Goal: Task Accomplishment & Management: Complete application form

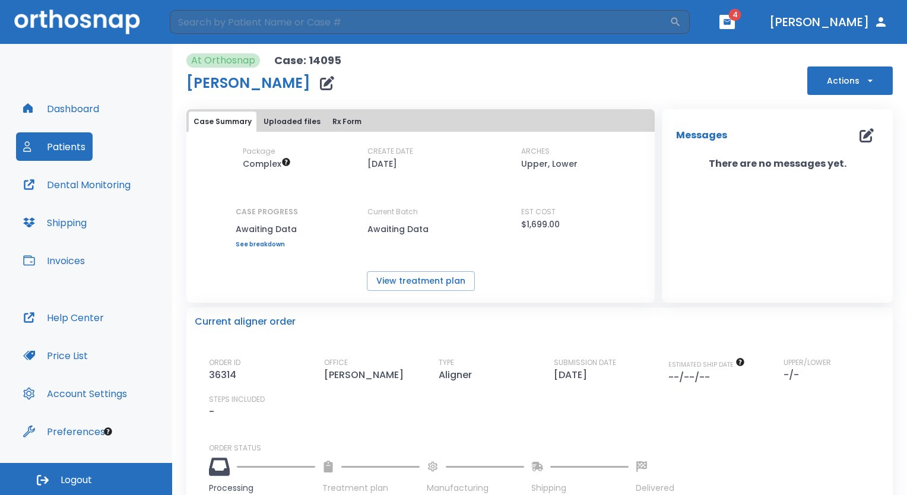
click at [735, 17] on button "button" at bounding box center [726, 22] width 15 height 14
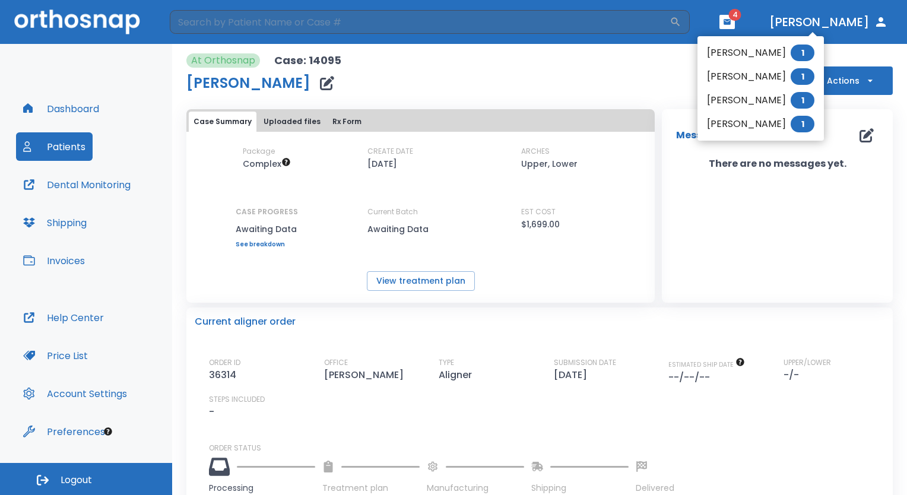
click at [104, 12] on div at bounding box center [453, 247] width 907 height 495
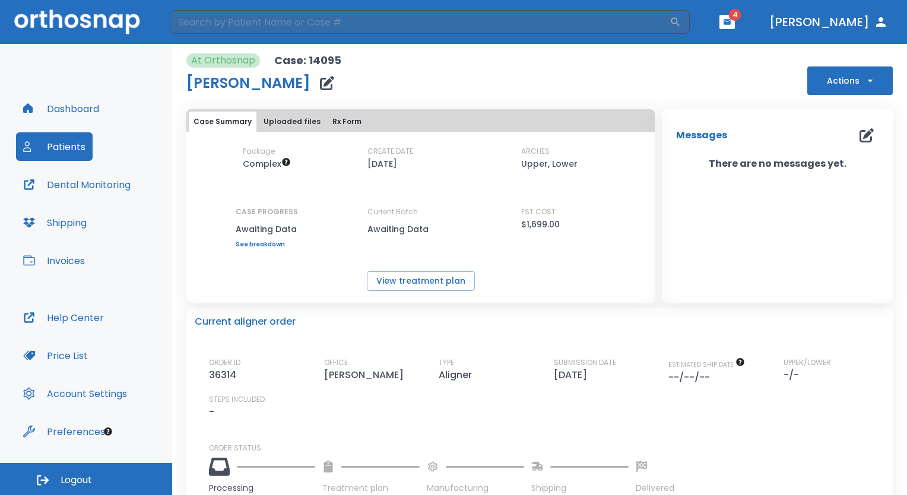
click at [85, 113] on button "Dashboard" at bounding box center [61, 108] width 90 height 28
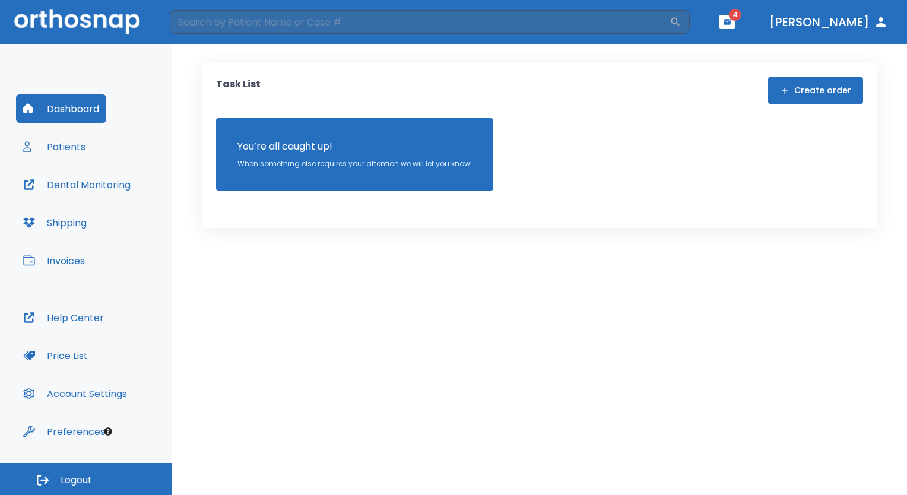
click at [741, 16] on span "4" at bounding box center [735, 15] width 12 height 12
click at [731, 20] on icon "button" at bounding box center [726, 21] width 7 height 5
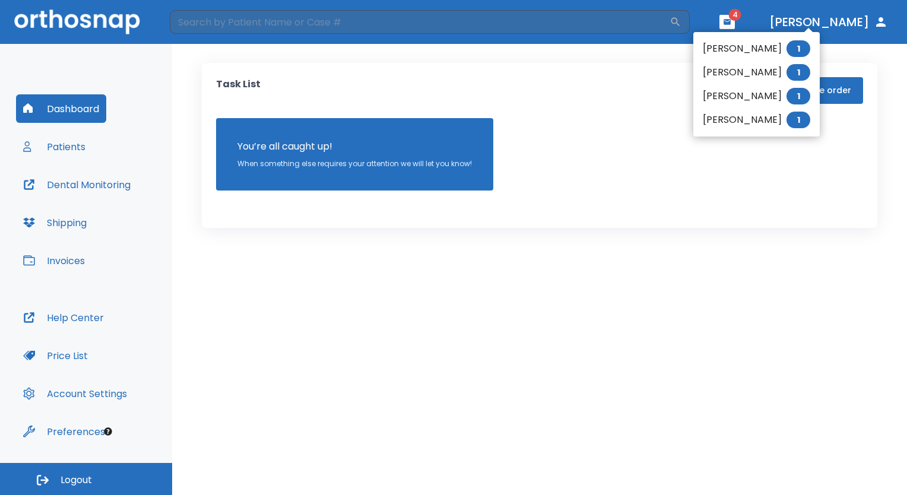
click at [643, 274] on div at bounding box center [453, 247] width 907 height 495
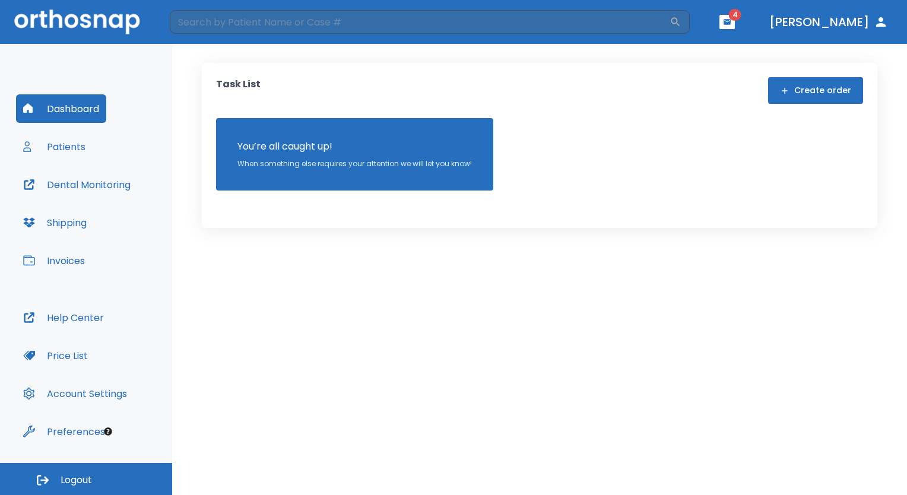
click at [64, 146] on button "Patients" at bounding box center [54, 146] width 77 height 28
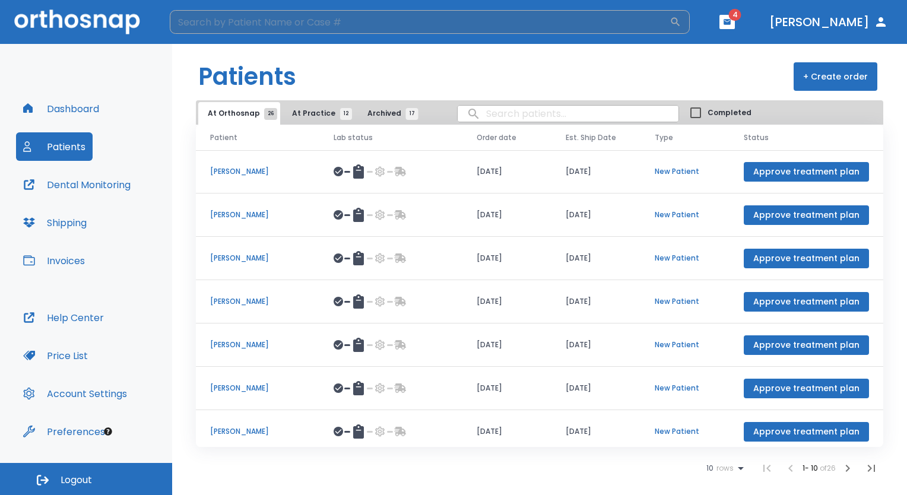
click at [339, 20] on input "search" at bounding box center [420, 22] width 500 height 24
type input "[PERSON_NAME]"
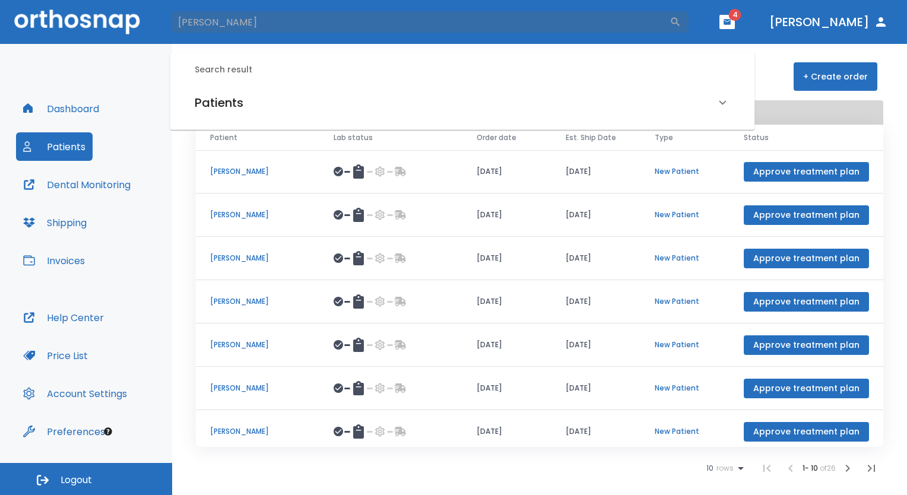
click at [714, 104] on div "Patients" at bounding box center [455, 102] width 520 height 19
click at [304, 150] on h6 "Tara Smith (Processing in lab)" at bounding box center [462, 144] width 530 height 17
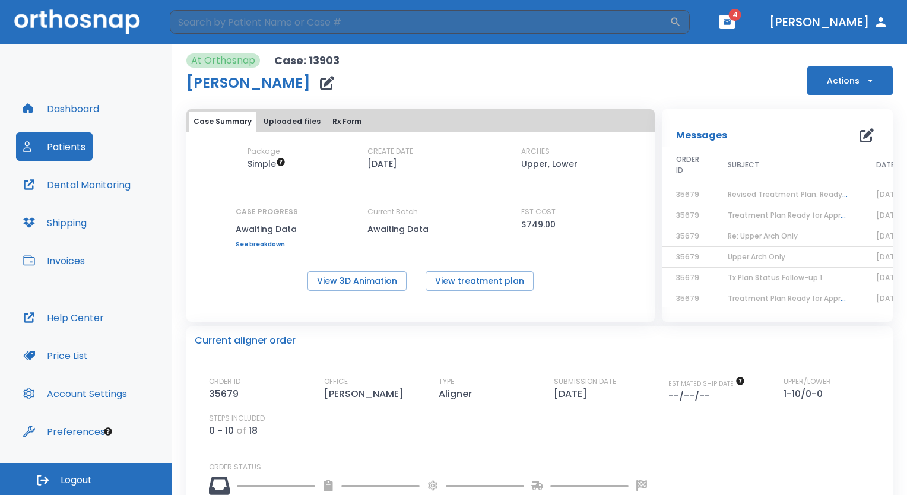
click at [782, 190] on span "Revised Treatment Plan: Ready for Approval" at bounding box center [808, 194] width 160 height 10
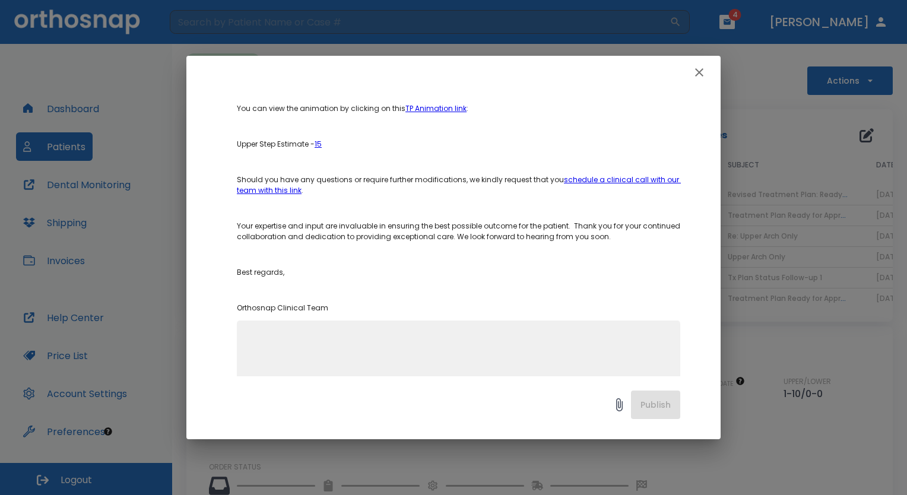
scroll to position [388, 0]
click at [703, 70] on icon "button" at bounding box center [699, 72] width 14 height 14
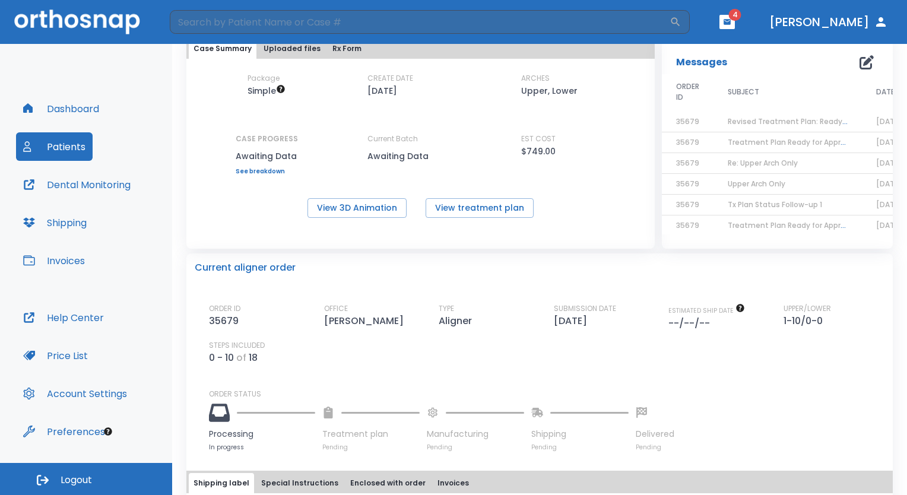
scroll to position [0, 0]
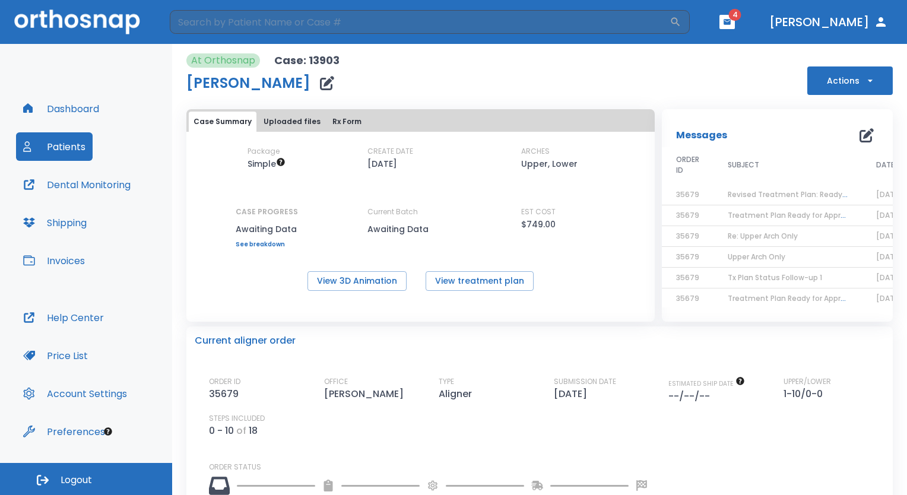
click at [292, 124] on button "Uploaded files" at bounding box center [292, 122] width 66 height 20
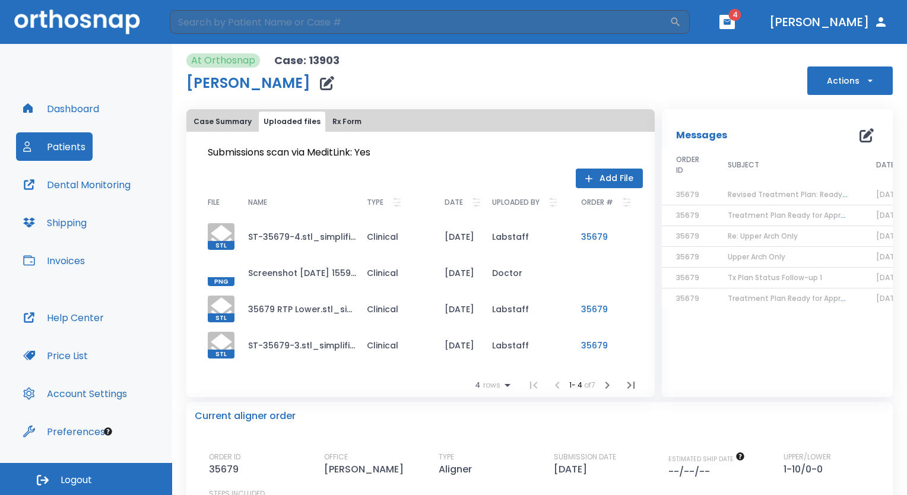
click at [608, 178] on button "Add File" at bounding box center [609, 179] width 67 height 20
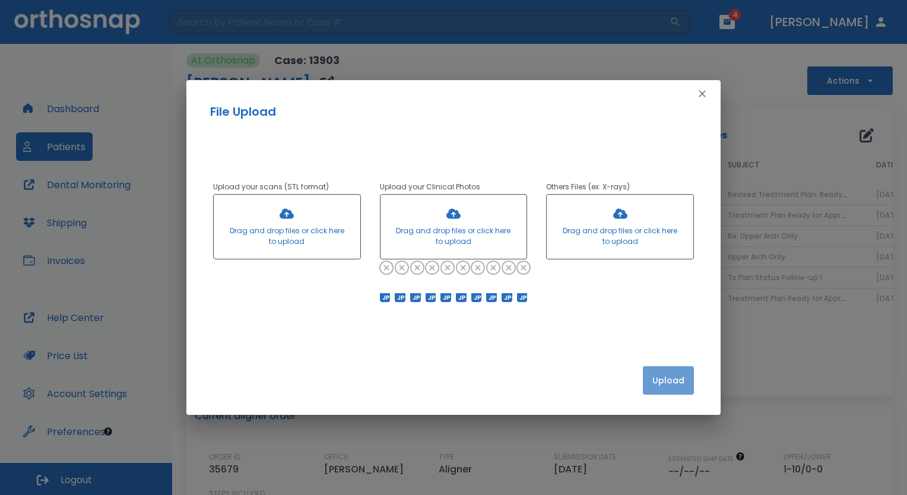
click at [669, 372] on button "Upload" at bounding box center [668, 380] width 51 height 28
click at [699, 99] on icon "button" at bounding box center [702, 94] width 12 height 12
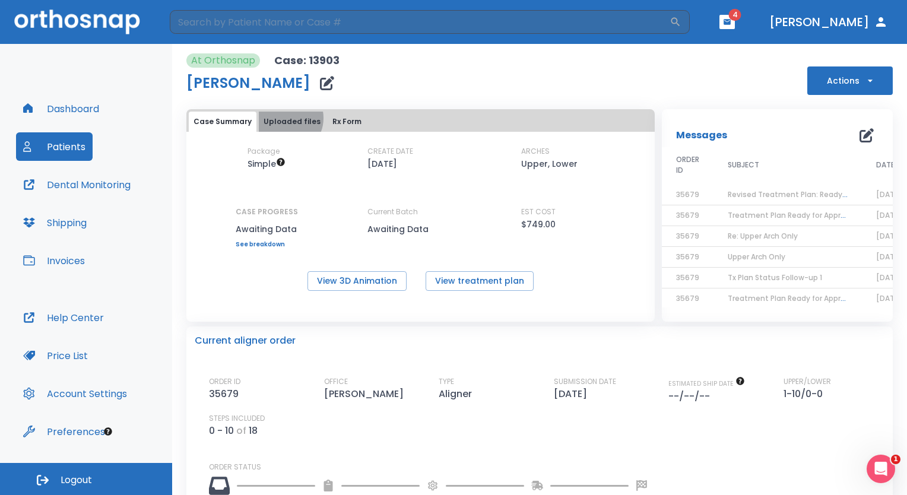
click at [284, 118] on button "Uploaded files" at bounding box center [292, 122] width 66 height 20
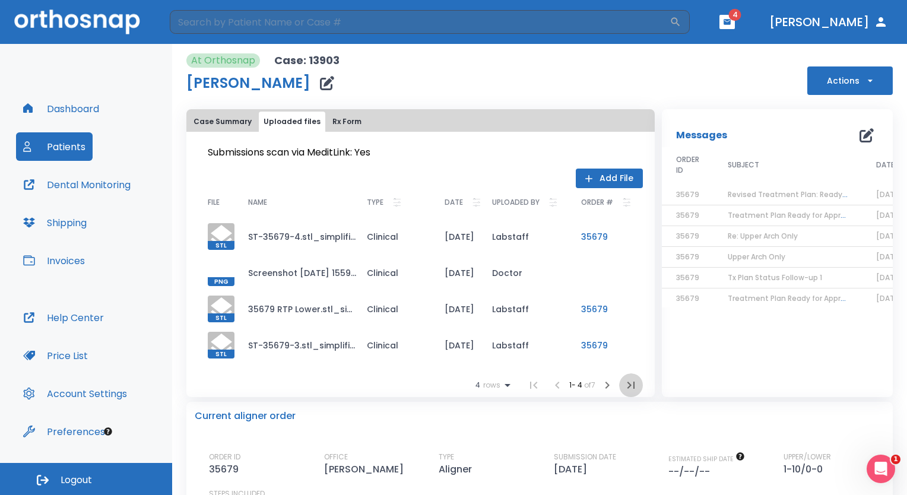
click at [624, 382] on icon "button" at bounding box center [631, 385] width 14 height 14
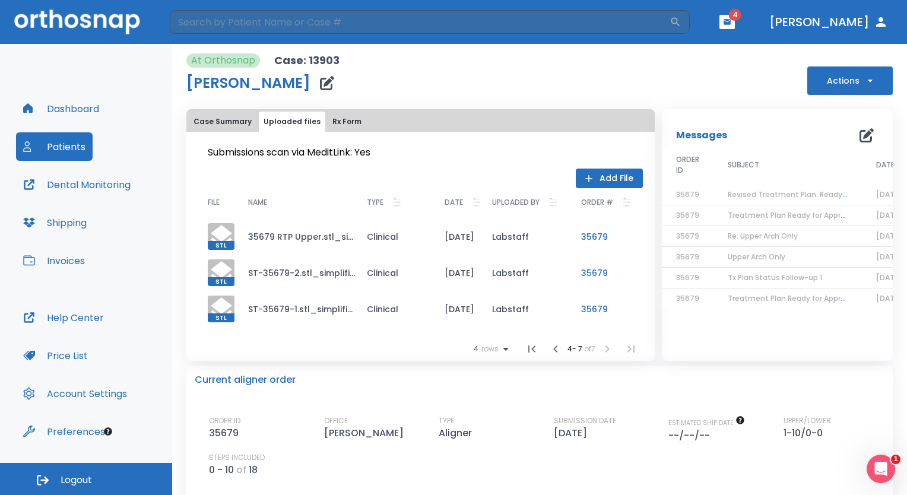
click at [548, 349] on icon "button" at bounding box center [555, 349] width 14 height 14
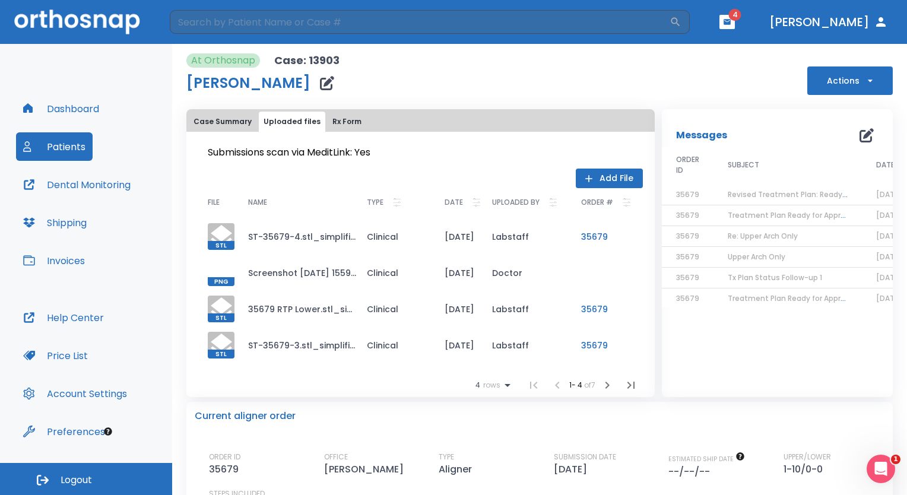
click at [545, 392] on li at bounding box center [557, 385] width 24 height 24
click at [862, 70] on button "Actions" at bounding box center [849, 80] width 85 height 28
click at [741, 65] on div at bounding box center [453, 247] width 907 height 495
click at [77, 145] on button "Patients" at bounding box center [54, 146] width 77 height 28
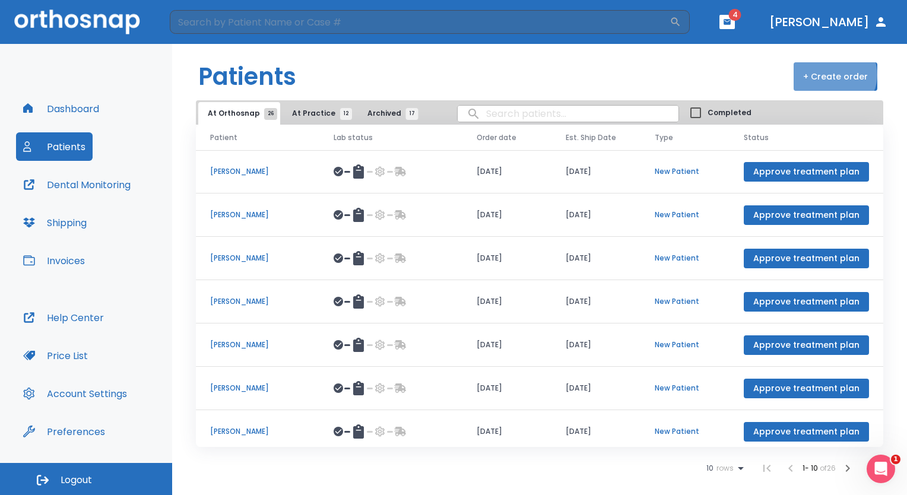
click at [837, 75] on button "+ Create order" at bounding box center [835, 76] width 84 height 28
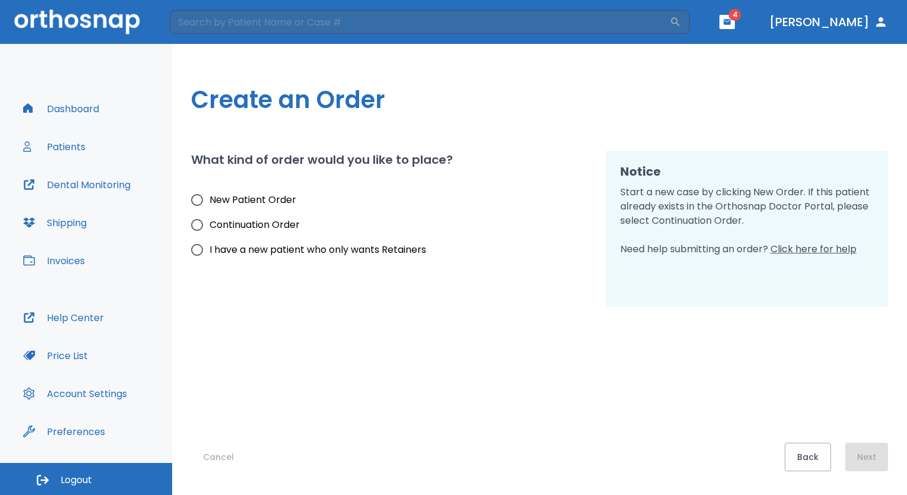
click at [254, 193] on span "New Patient Order" at bounding box center [252, 200] width 87 height 14
click at [209, 193] on input "New Patient Order" at bounding box center [197, 200] width 25 height 25
radio input "true"
click at [872, 452] on button "Next" at bounding box center [866, 457] width 43 height 28
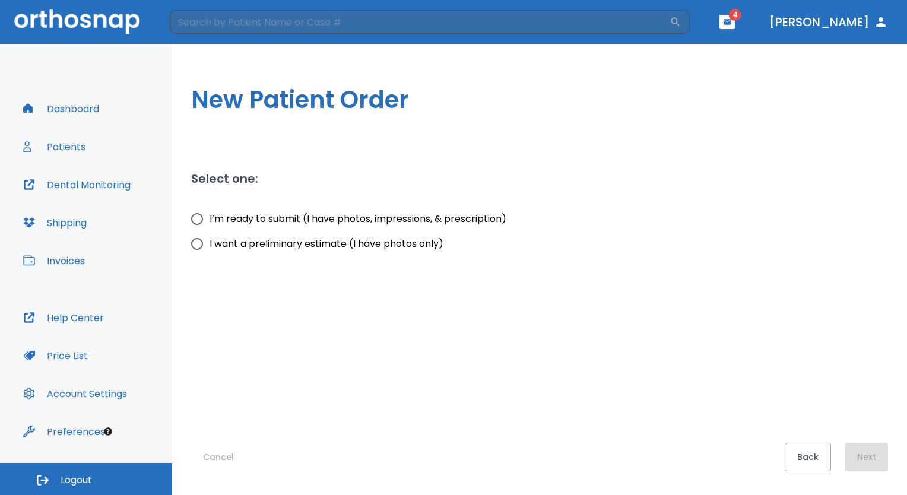
click at [308, 217] on span "I’m ready to submit (I have photos, impressions, & prescription)" at bounding box center [357, 219] width 297 height 14
click at [209, 217] on input "I’m ready to submit (I have photos, impressions, & prescription)" at bounding box center [197, 219] width 25 height 25
radio input "true"
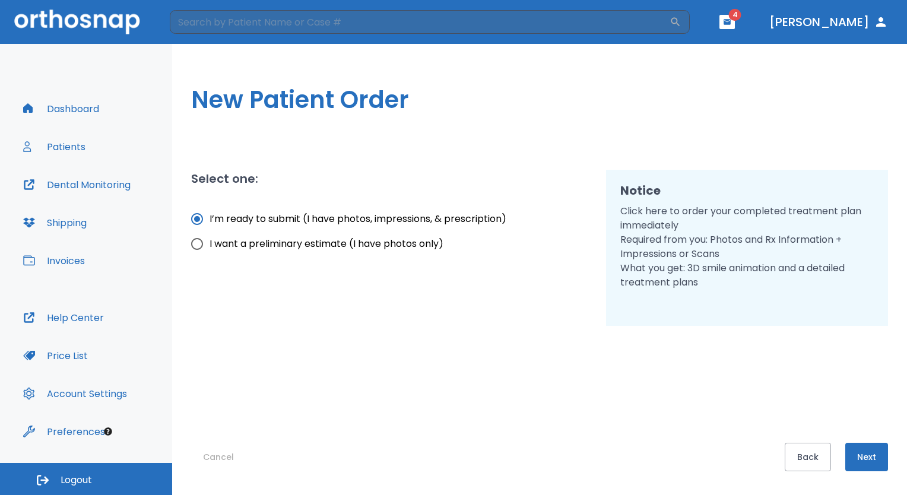
click at [878, 455] on button "Next" at bounding box center [866, 457] width 43 height 28
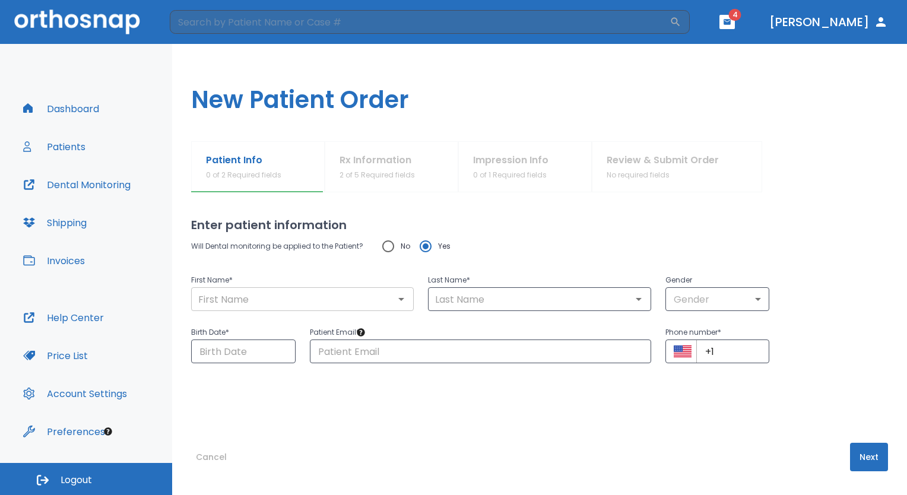
click at [335, 309] on div "​" at bounding box center [302, 299] width 223 height 24
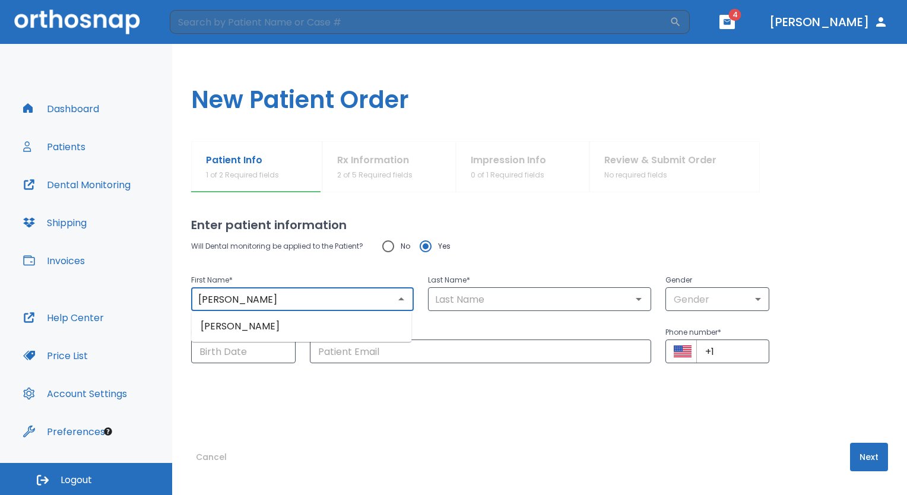
click at [344, 327] on li "[PERSON_NAME]" at bounding box center [301, 326] width 220 height 21
type input "[PERSON_NAME]"
type input "0"
type input "[DATE]"
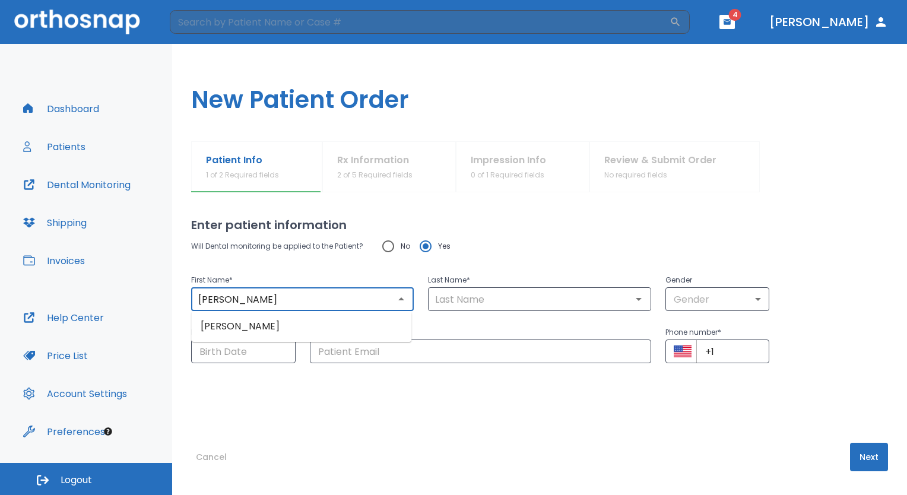
type input "[EMAIL_ADDRESS][PERSON_NAME][DOMAIN_NAME]"
type input "[PHONE_NUMBER]"
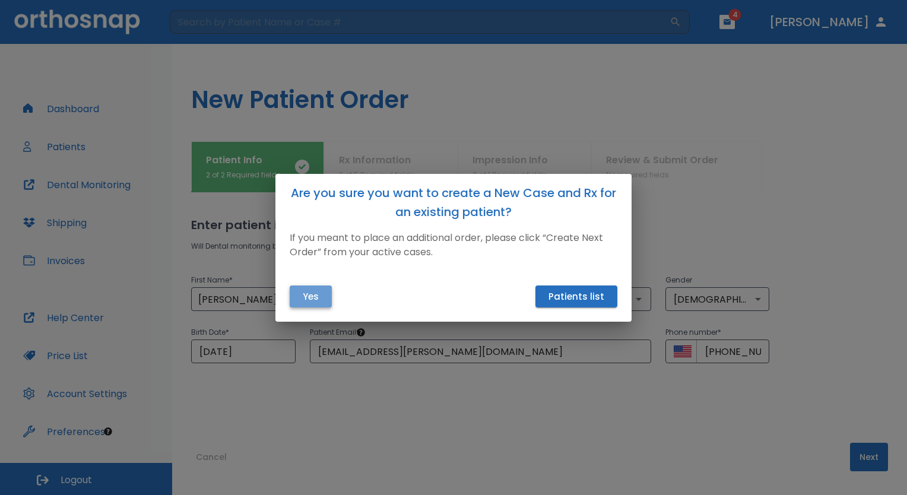
click at [303, 300] on button "Yes" at bounding box center [311, 296] width 42 height 22
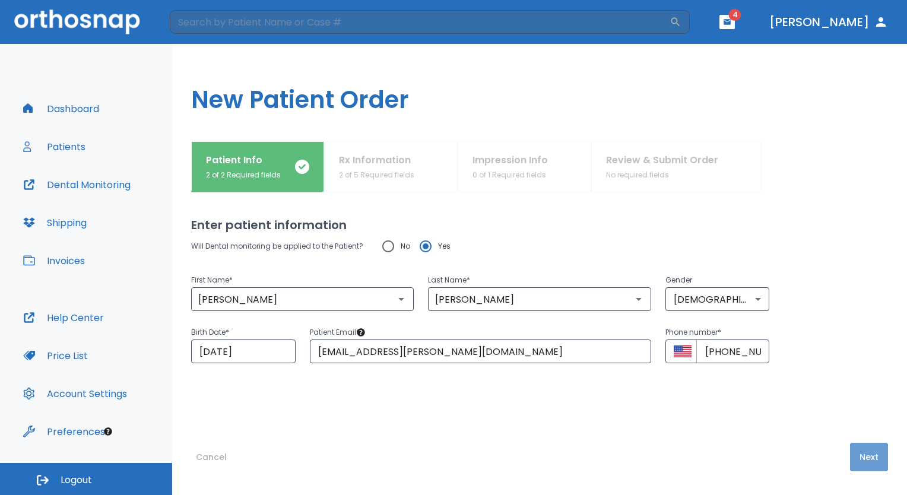
click at [857, 454] on button "Next" at bounding box center [869, 457] width 38 height 28
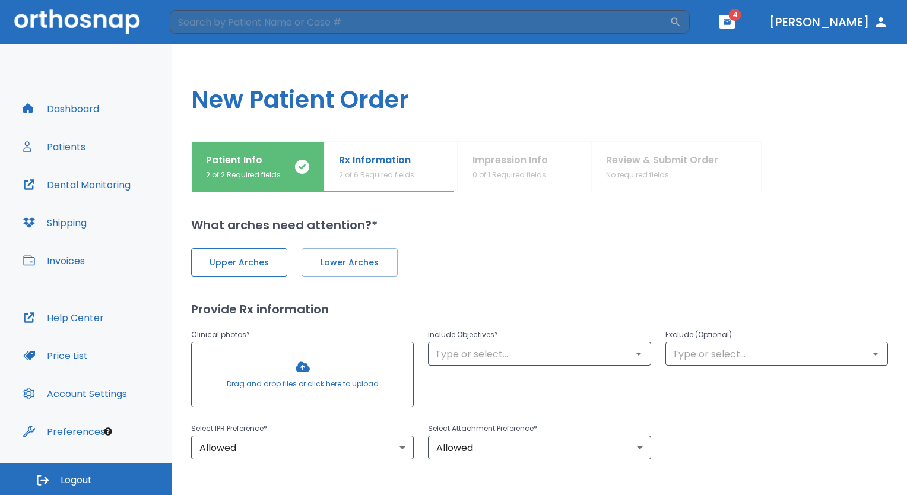
click at [257, 256] on span "Upper Arches" at bounding box center [239, 262] width 71 height 12
click at [311, 355] on div at bounding box center [302, 374] width 221 height 64
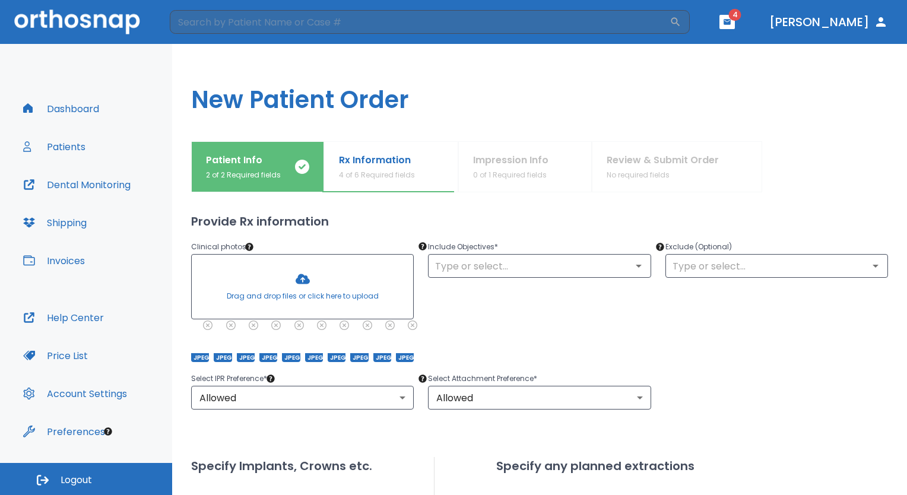
scroll to position [107, 0]
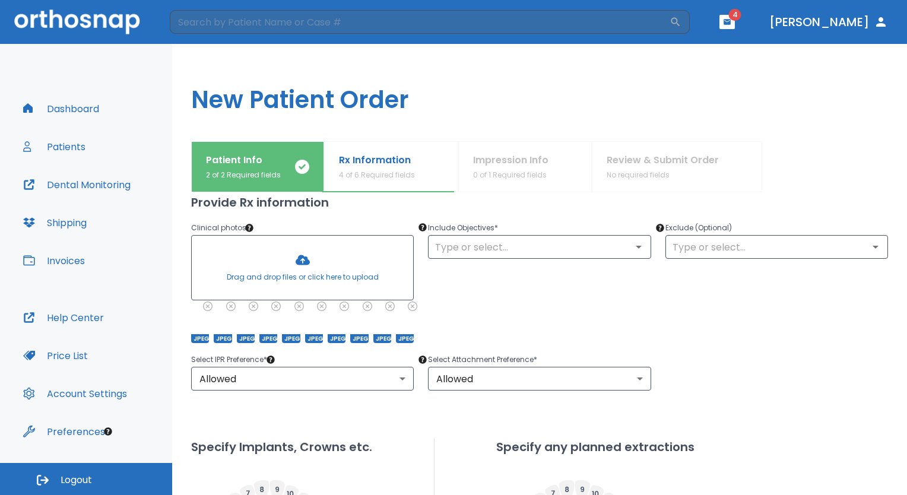
click at [602, 277] on div "Include Objectives * ​" at bounding box center [532, 275] width 237 height 136
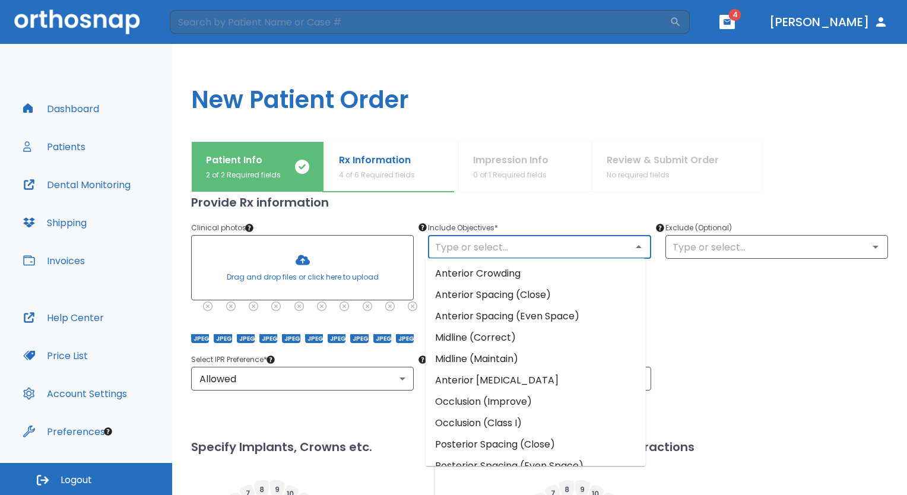
click at [579, 247] on input "text" at bounding box center [538, 247] width 215 height 17
click at [558, 268] on li "Anterior Crowding" at bounding box center [536, 273] width 220 height 21
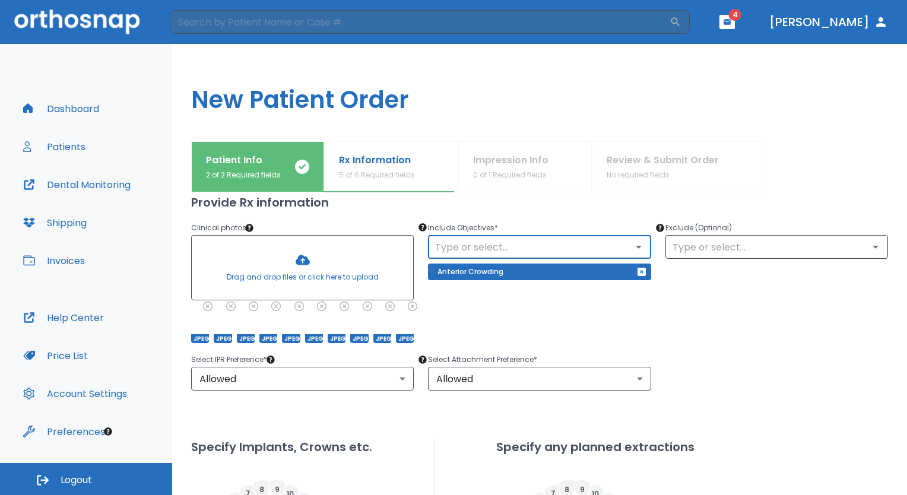
click at [620, 249] on input "text" at bounding box center [538, 247] width 215 height 17
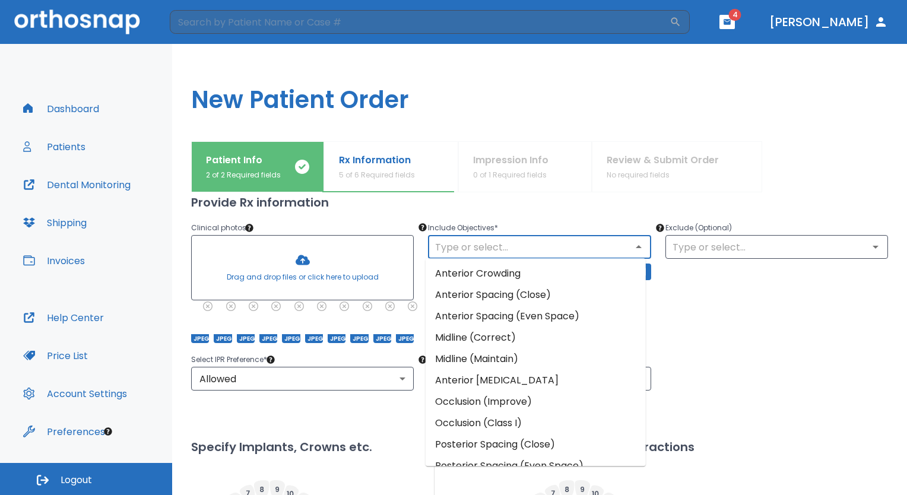
click at [802, 335] on div "Exclude (Optional) ​" at bounding box center [769, 275] width 237 height 136
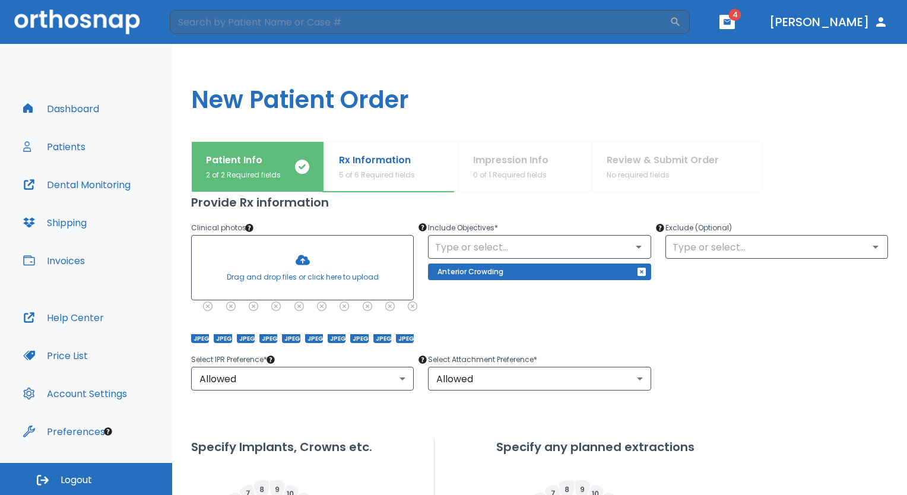
click at [870, 170] on div at bounding box center [825, 166] width 126 height 51
click at [516, 243] on input "text" at bounding box center [538, 247] width 215 height 17
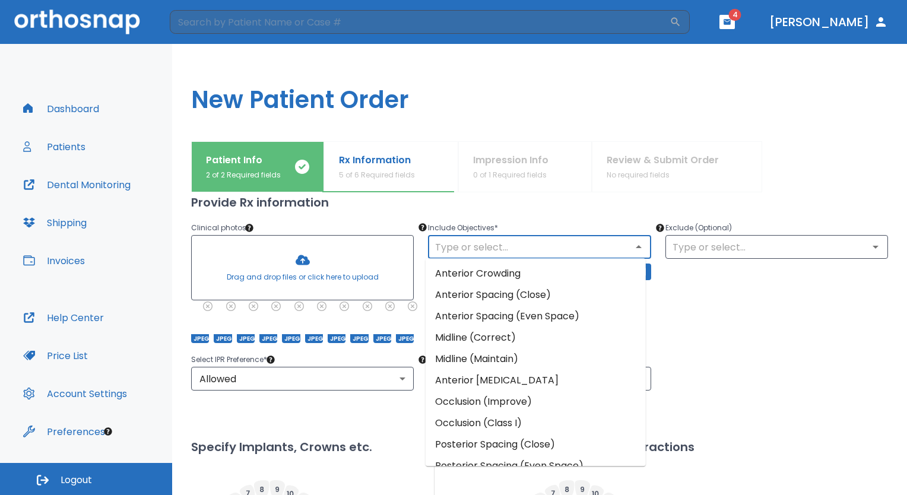
click at [494, 355] on li "Midline (Maintain)" at bounding box center [536, 358] width 220 height 21
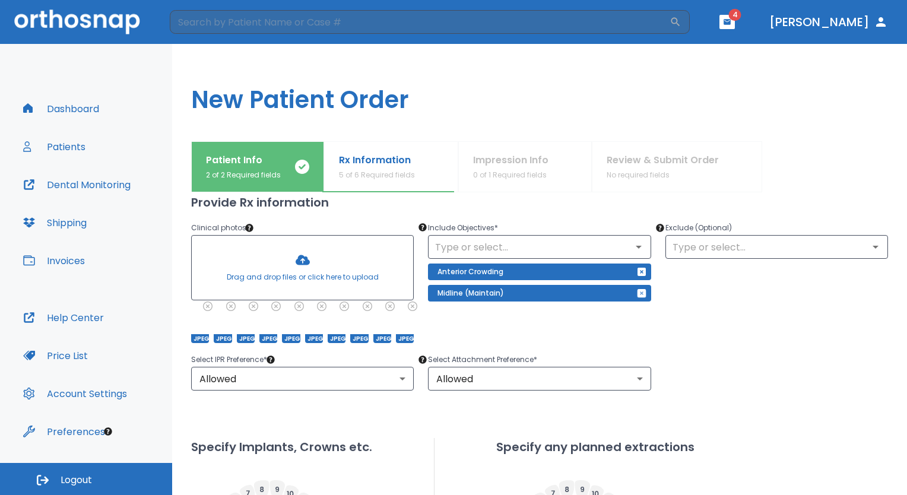
click at [637, 294] on icon "button" at bounding box center [641, 293] width 8 height 8
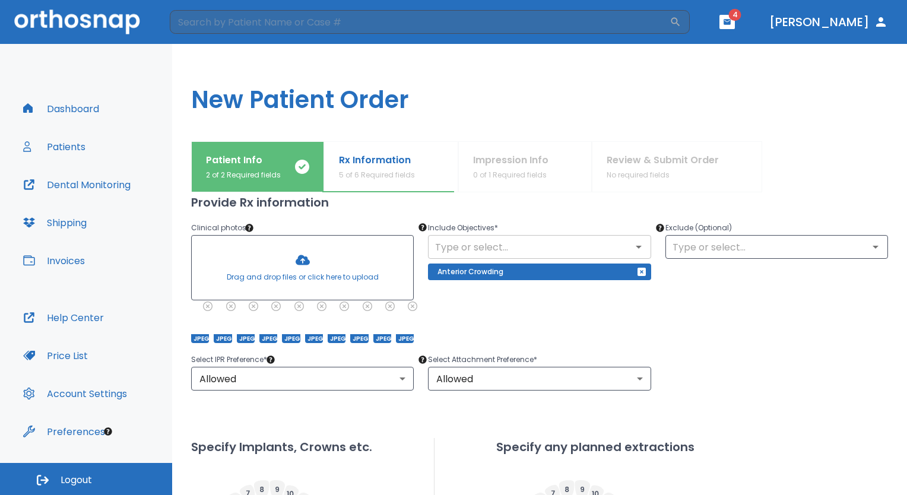
click at [558, 249] on input "text" at bounding box center [538, 247] width 215 height 17
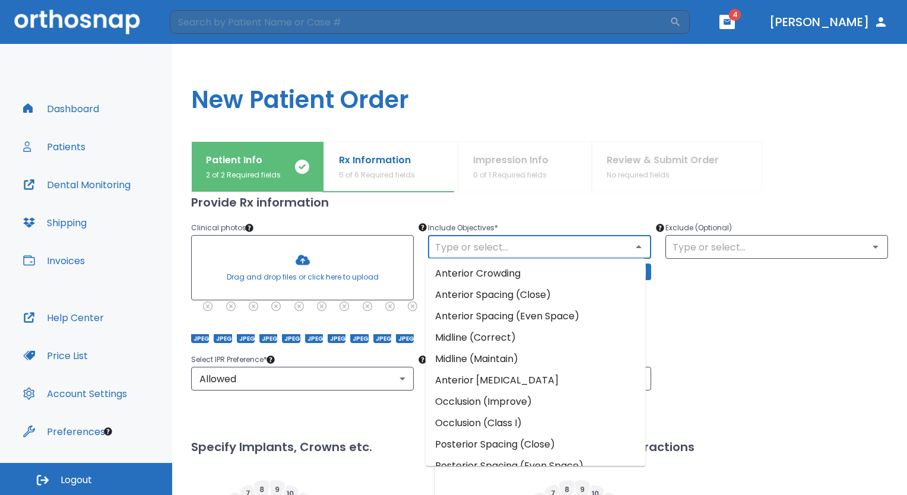
click at [492, 345] on li "Midline (Correct)" at bounding box center [536, 337] width 220 height 21
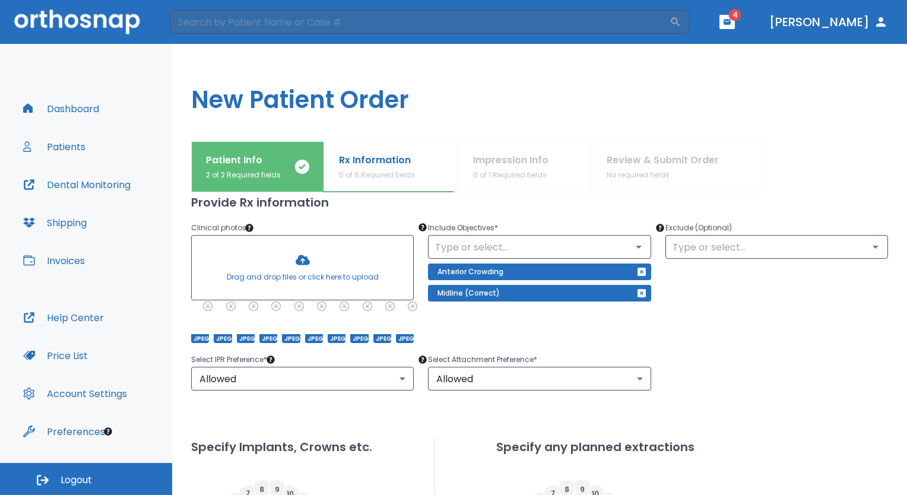
click at [716, 331] on div "Exclude (Optional) ​" at bounding box center [769, 275] width 237 height 136
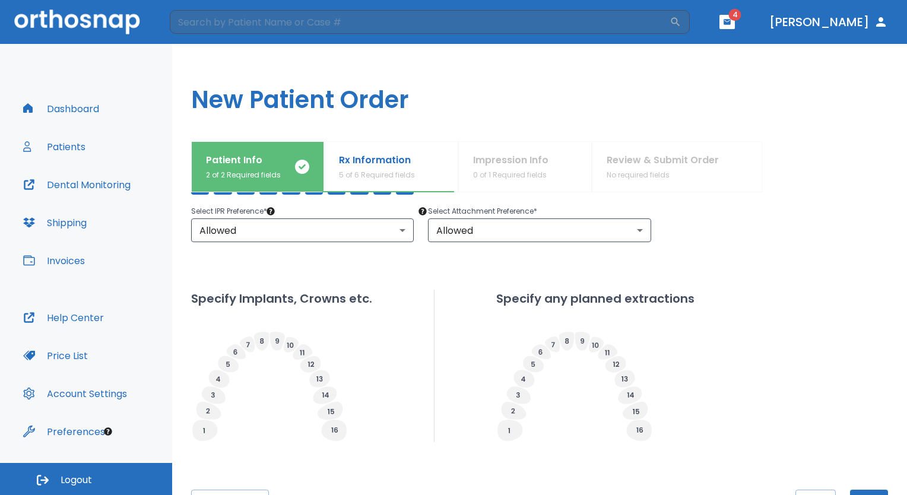
scroll to position [244, 0]
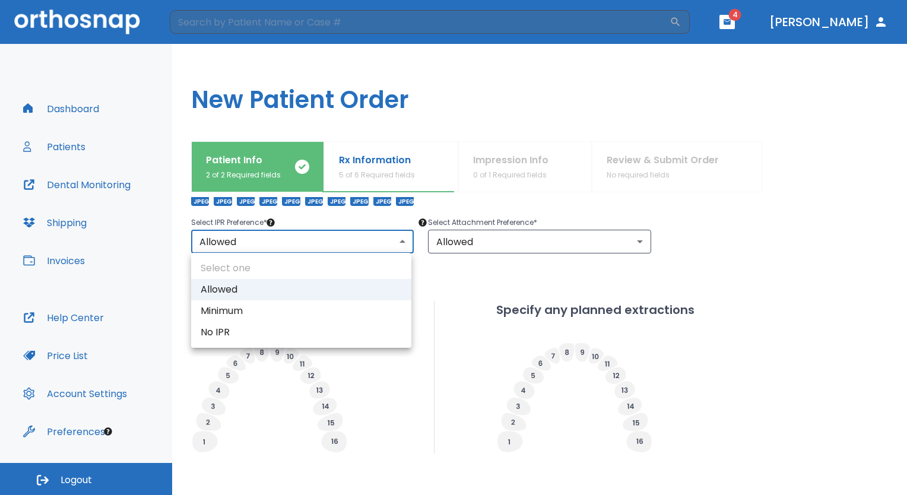
click at [306, 237] on body "​ 4 [PERSON_NAME] Dashboard Patients Dental Monitoring Shipping Invoices Help C…" at bounding box center [453, 247] width 907 height 495
click at [238, 310] on li "Minimum" at bounding box center [301, 310] width 220 height 21
type input "2"
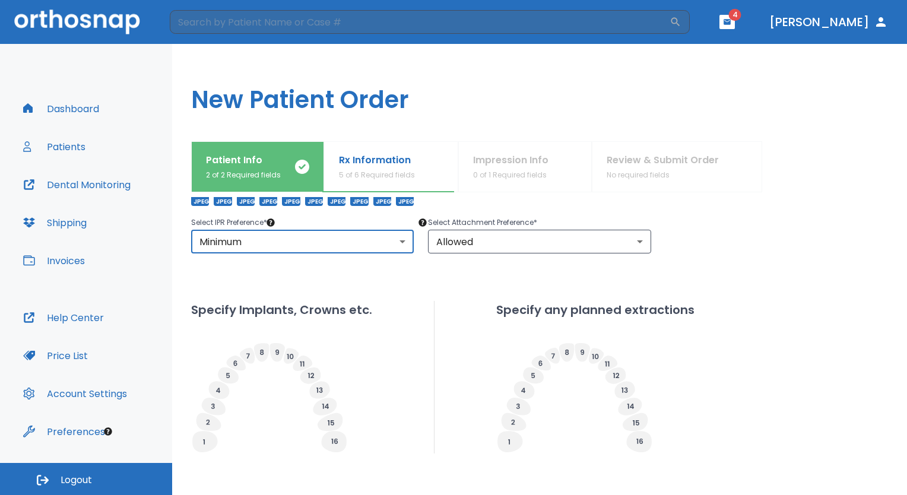
click at [802, 318] on div "Specify Implants, Crowns etc. Specify any planned extractions" at bounding box center [539, 377] width 697 height 153
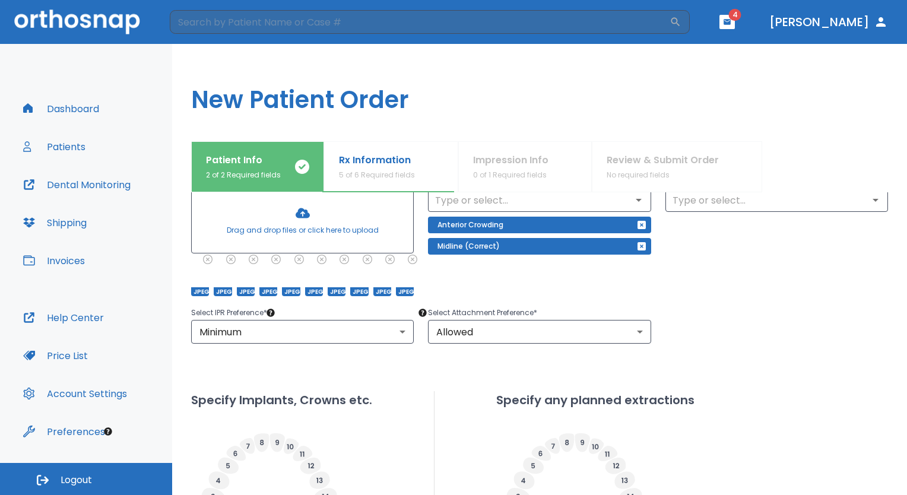
scroll to position [301, 0]
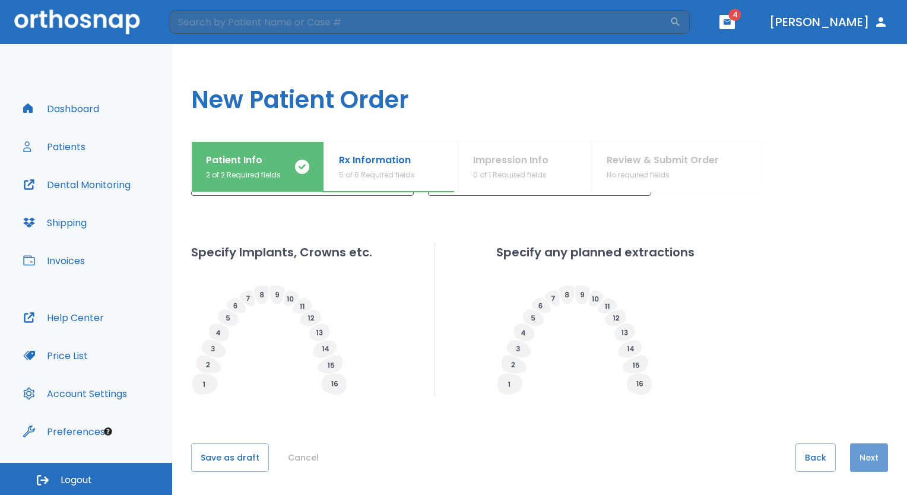
click at [862, 457] on button "Next" at bounding box center [869, 457] width 38 height 28
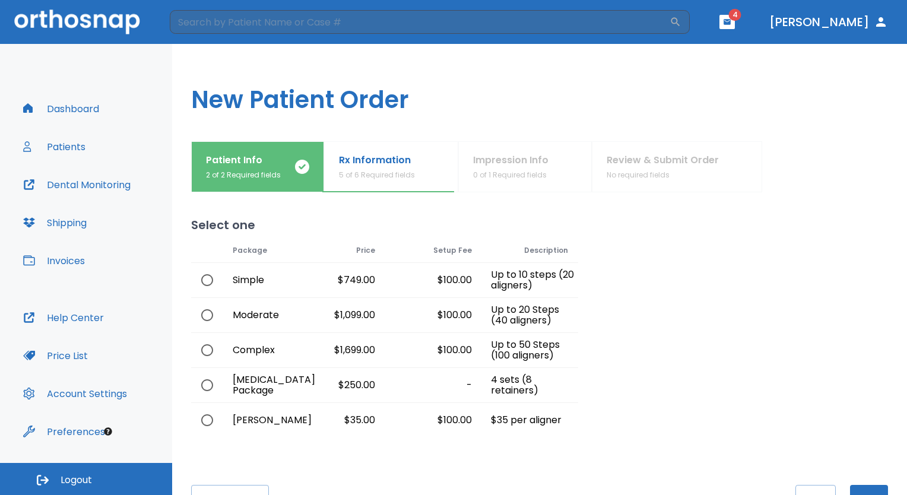
click at [226, 324] on div "Moderate" at bounding box center [255, 315] width 65 height 34
click at [217, 316] on input "radio" at bounding box center [207, 315] width 25 height 25
radio input "true"
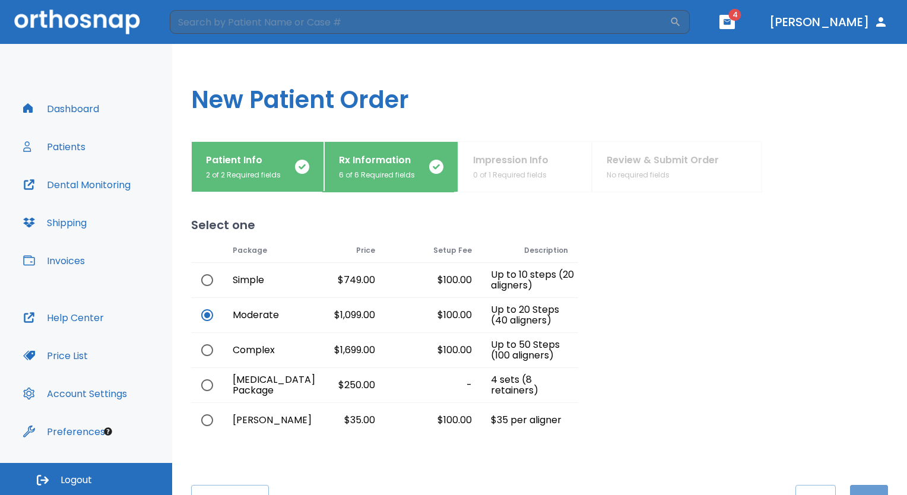
click at [869, 488] on button "Next" at bounding box center [869, 499] width 38 height 28
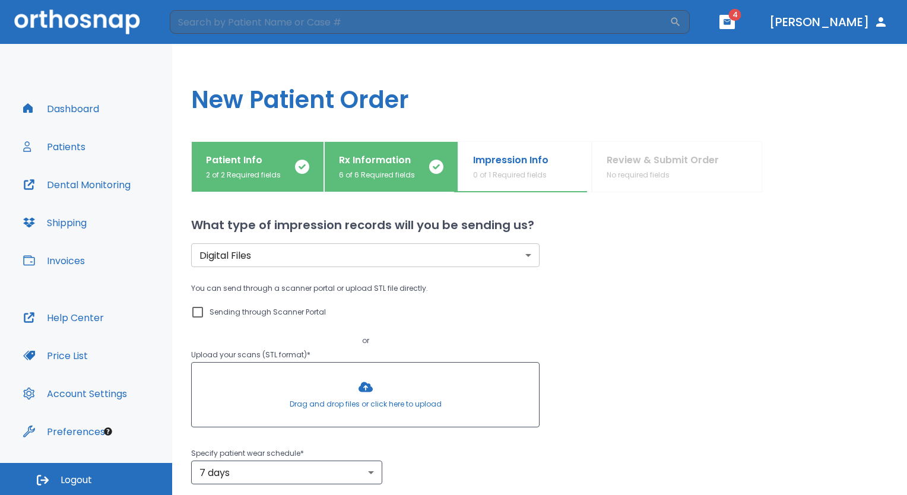
click at [202, 306] on input "Sending through Scanner Portal" at bounding box center [198, 312] width 14 height 14
checkbox input "true"
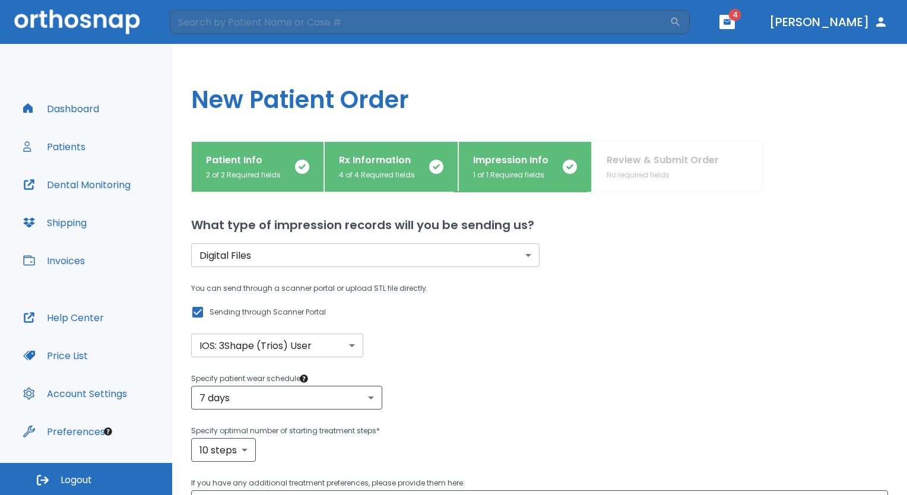
scroll to position [132, 0]
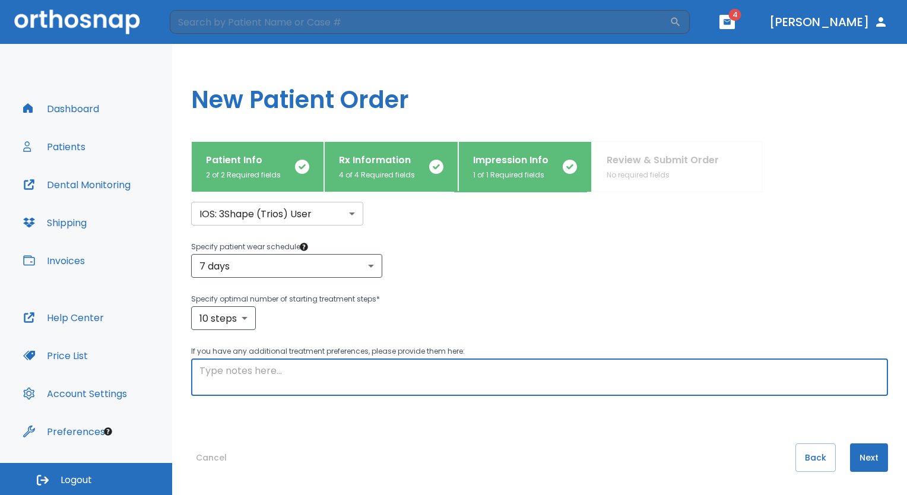
click at [716, 379] on textarea at bounding box center [539, 377] width 680 height 27
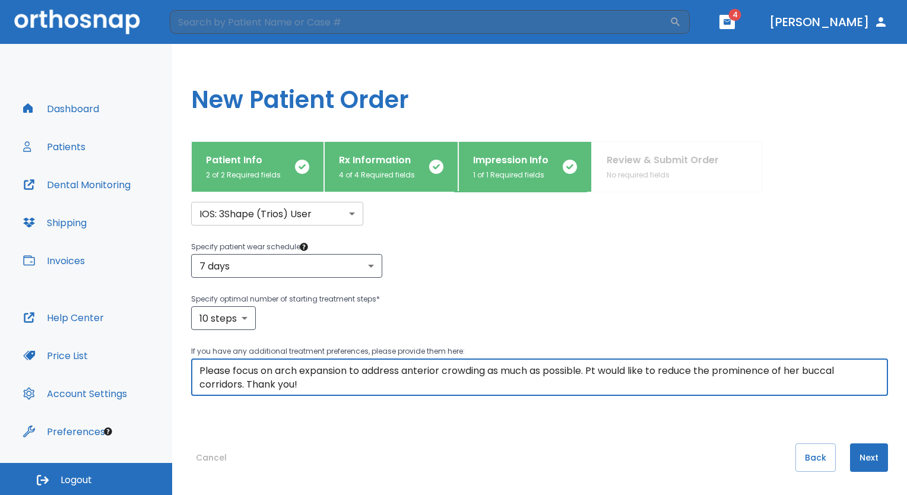
type textarea "Please focus on arch expansion to address anterior crowding as much as possible…"
click at [874, 462] on button "Next" at bounding box center [869, 457] width 38 height 28
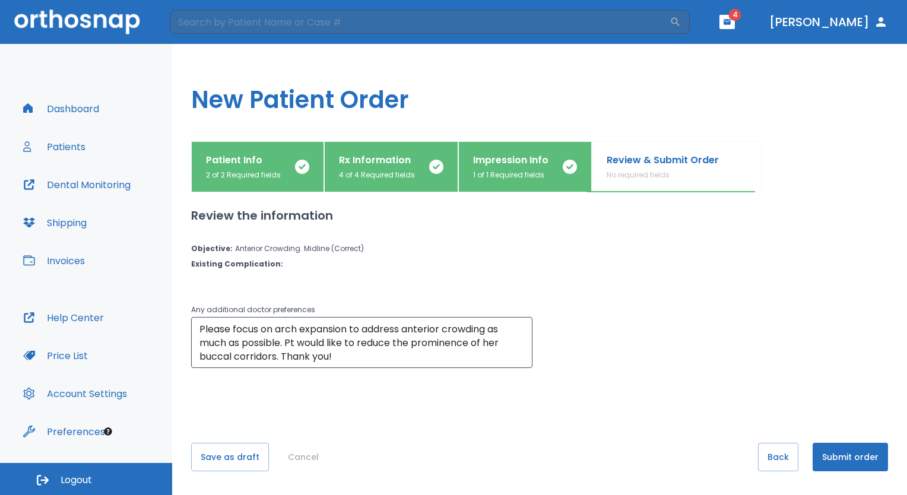
scroll to position [0, 0]
click at [865, 459] on button "Submit order" at bounding box center [849, 457] width 75 height 28
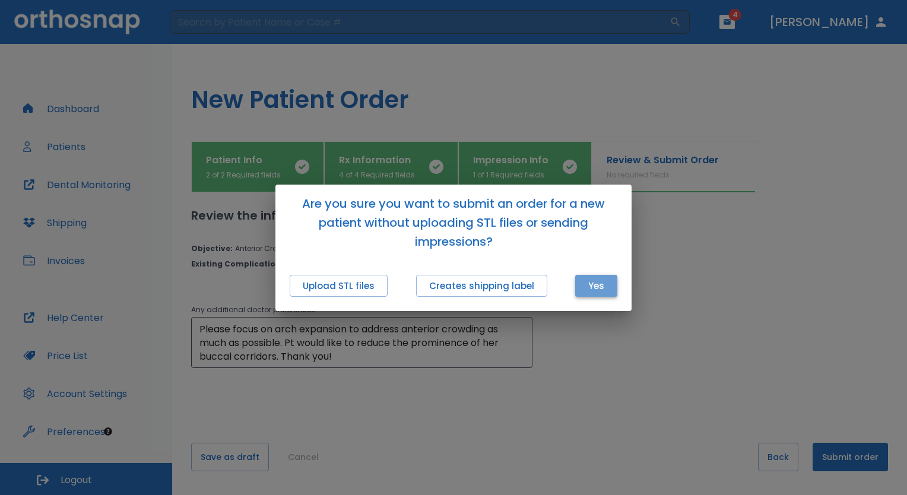
click at [595, 280] on button "Yes" at bounding box center [596, 286] width 42 height 22
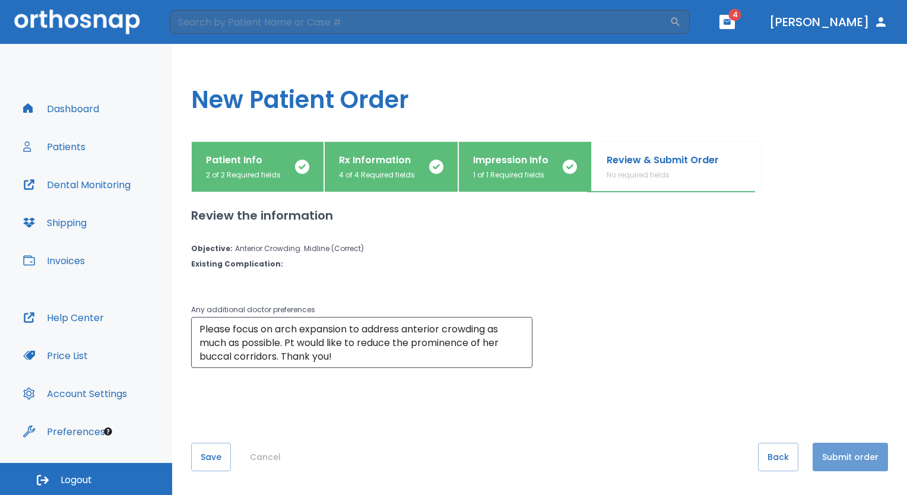
click at [858, 465] on button "Submit order" at bounding box center [849, 457] width 75 height 28
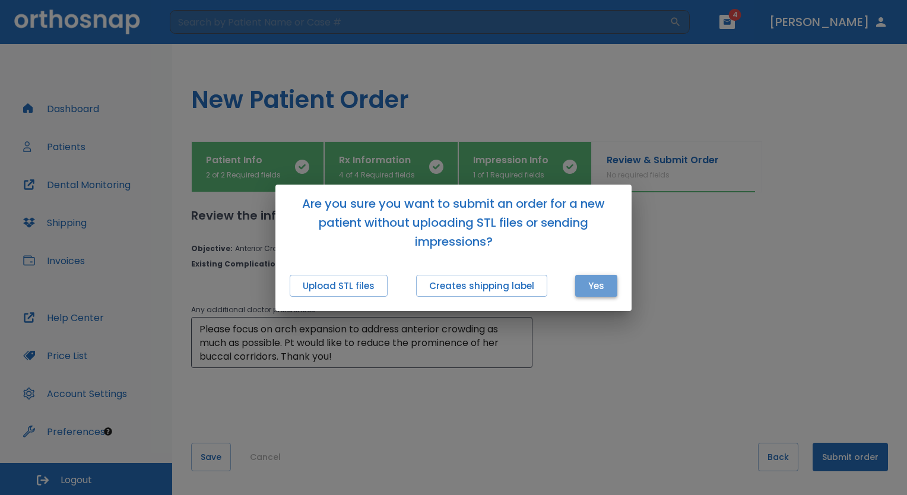
click at [600, 294] on button "Yes" at bounding box center [596, 286] width 42 height 22
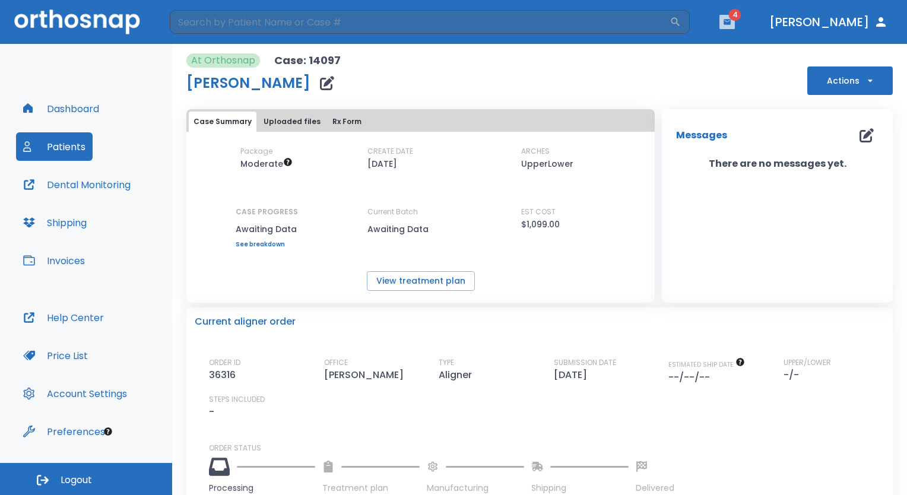
click at [735, 28] on button "button" at bounding box center [726, 22] width 15 height 14
